Goal: Task Accomplishment & Management: Manage account settings

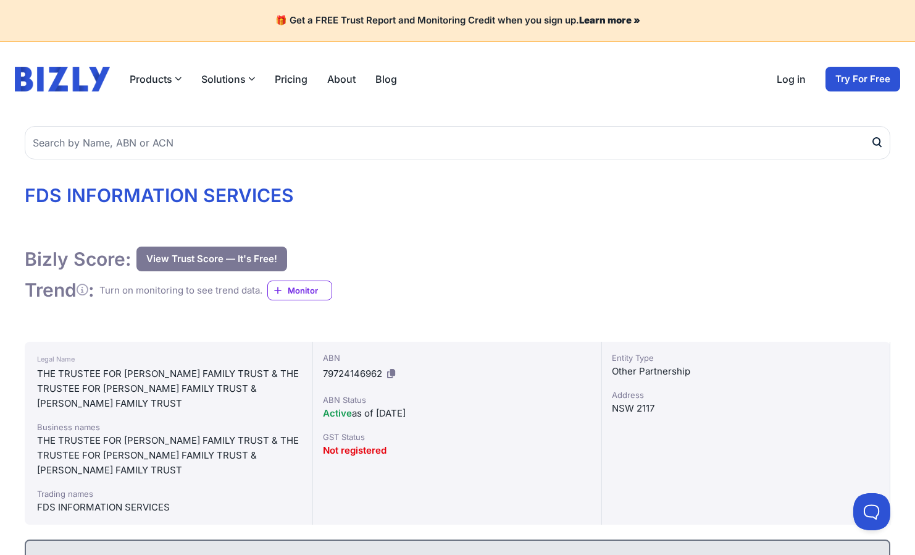
click at [792, 82] on link "Log in" at bounding box center [791, 79] width 29 height 15
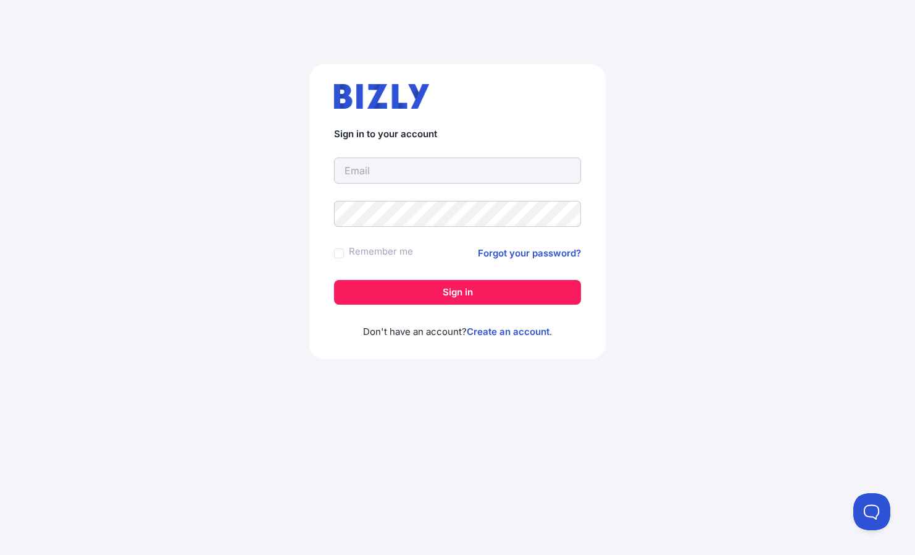
type input "[PERSON_NAME][EMAIL_ADDRESS][DOMAIN_NAME]"
click at [354, 290] on button "Sign in" at bounding box center [457, 292] width 247 height 25
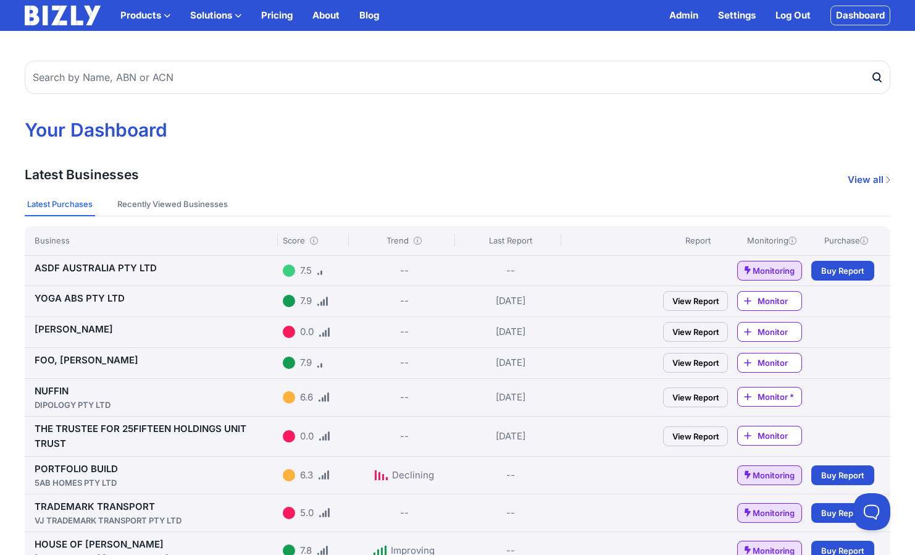
click at [724, 19] on link "Settings" at bounding box center [737, 15] width 38 height 15
